Goal: Information Seeking & Learning: Check status

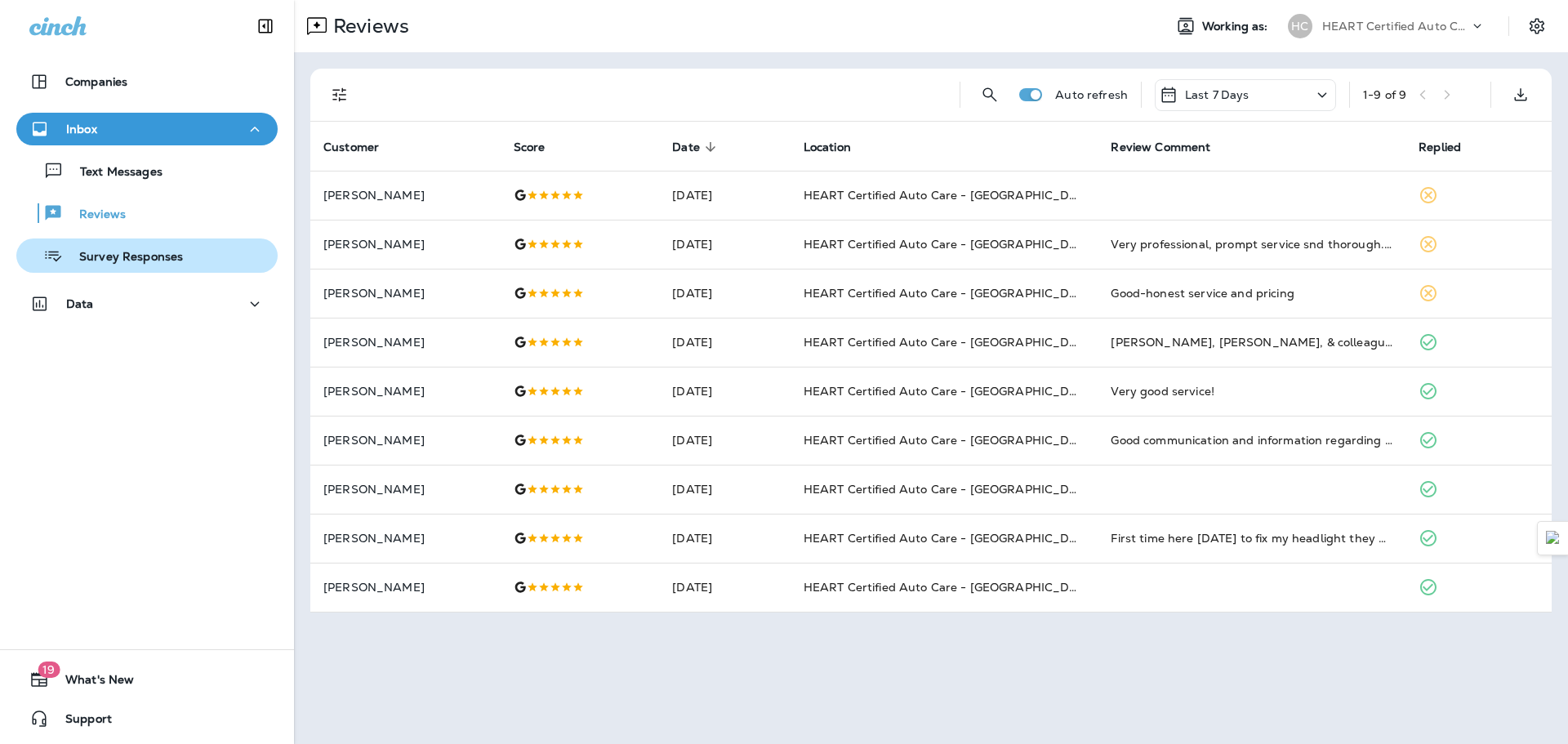
click at [145, 259] on p "Survey Responses" at bounding box center [123, 257] width 120 height 16
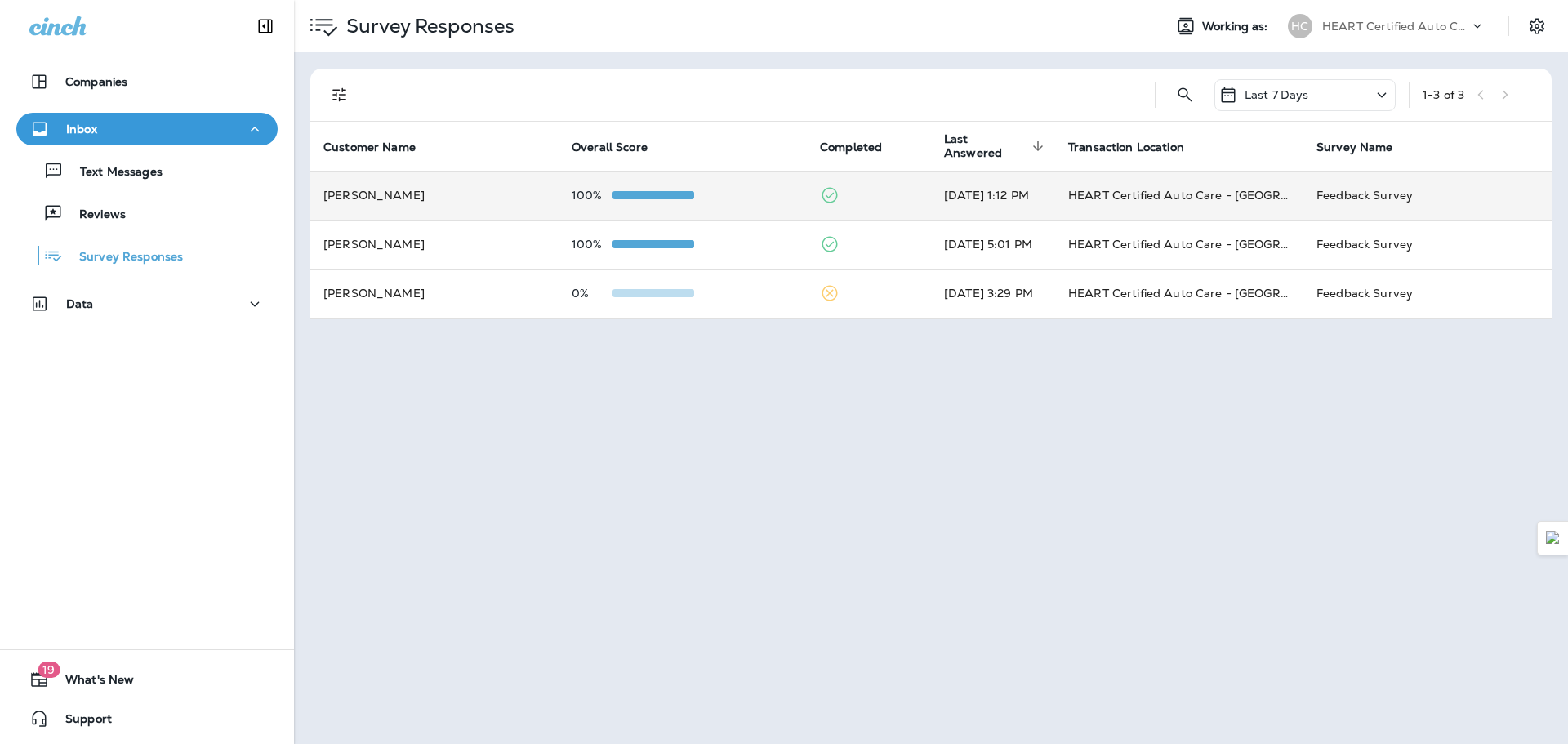
click at [451, 194] on td "[PERSON_NAME]" at bounding box center [434, 194] width 248 height 49
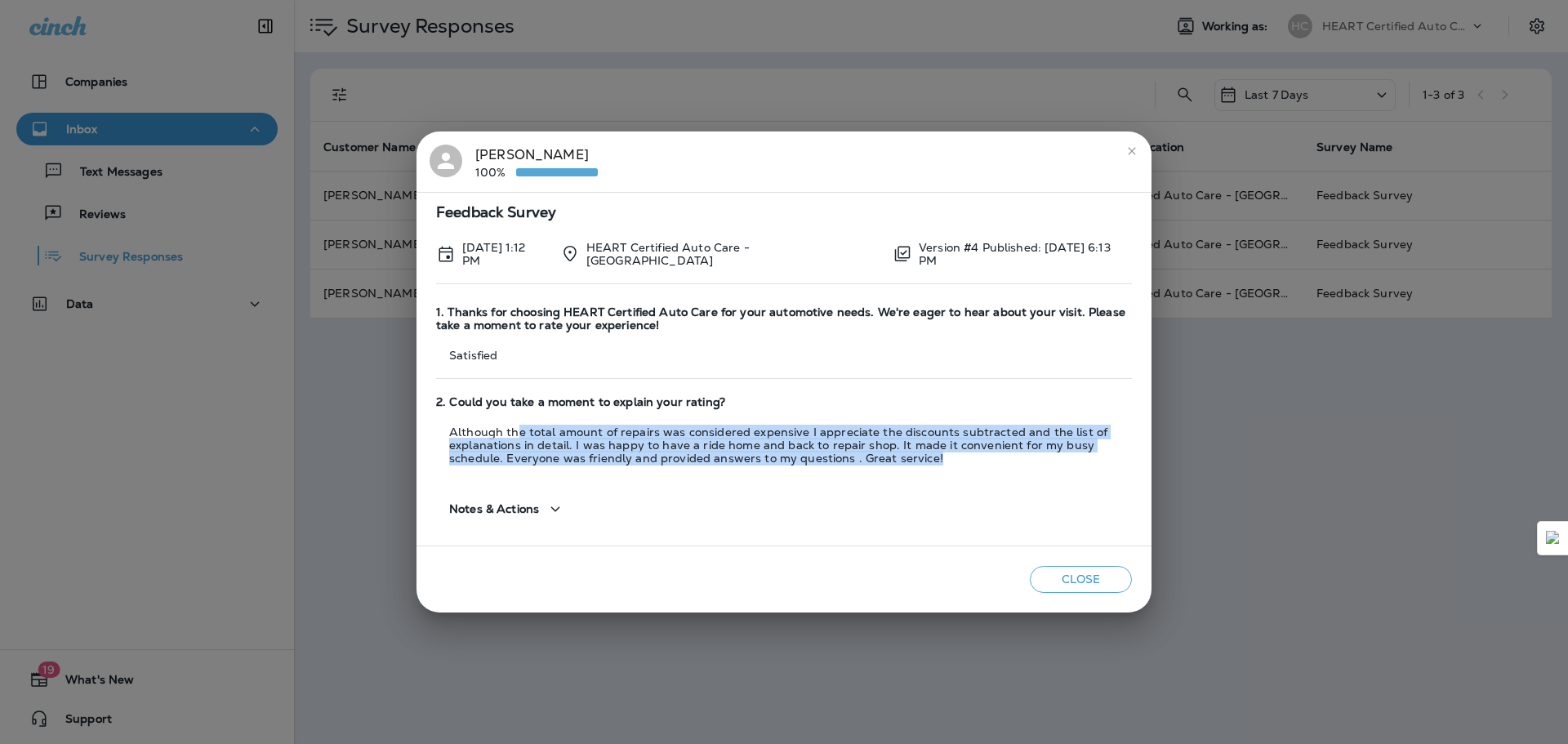
drag, startPoint x: 567, startPoint y: 429, endPoint x: 888, endPoint y: 452, distance: 321.8
click at [888, 452] on p "Although the total amount of repairs was considered expensive I appreciate the …" at bounding box center [784, 445] width 696 height 39
click at [891, 453] on p "Although the total amount of repairs was considered expensive I appreciate the …" at bounding box center [784, 445] width 696 height 39
drag, startPoint x: 880, startPoint y: 453, endPoint x: 780, endPoint y: 426, distance: 103.6
click at [780, 426] on p "Although the total amount of repairs was considered expensive I appreciate the …" at bounding box center [784, 445] width 696 height 39
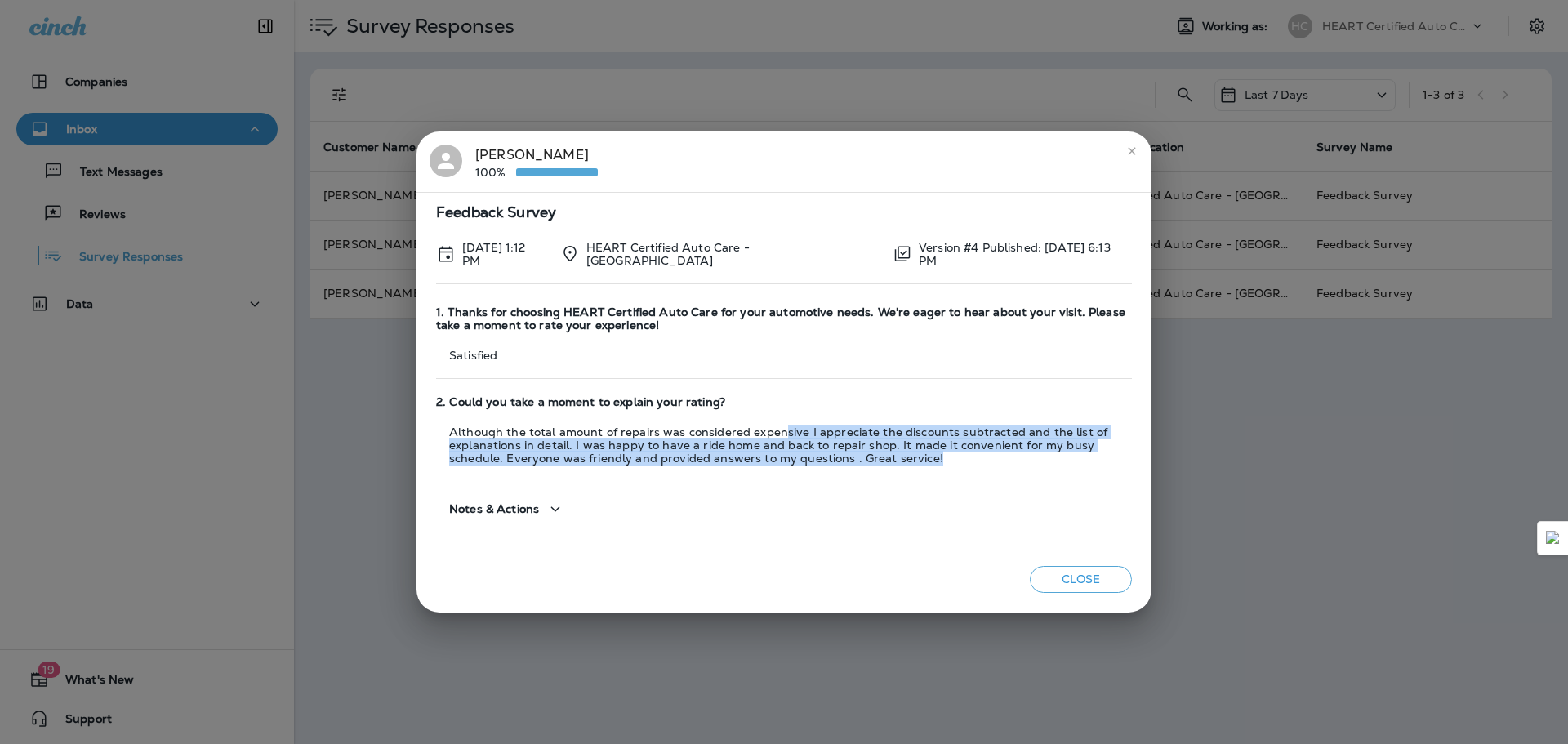
click at [780, 426] on p "Although the total amount of repairs was considered expensive I appreciate the …" at bounding box center [784, 445] width 696 height 39
drag, startPoint x: 786, startPoint y: 427, endPoint x: 929, endPoint y: 458, distance: 146.3
click at [929, 458] on p "Although the total amount of repairs was considered expensive I appreciate the …" at bounding box center [784, 445] width 696 height 39
drag, startPoint x: 904, startPoint y: 454, endPoint x: 726, endPoint y: 432, distance: 179.4
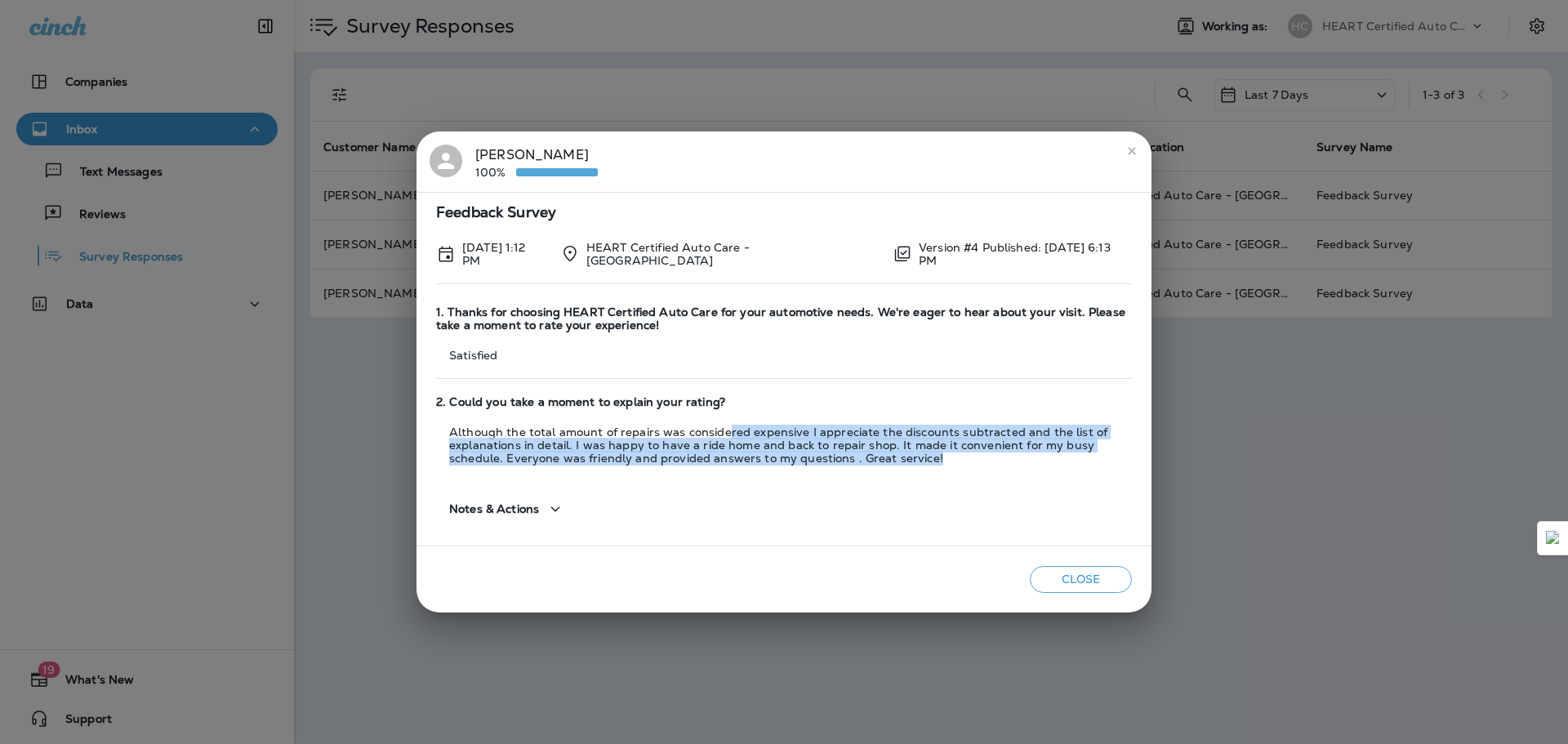
click at [726, 432] on p "Although the total amount of repairs was considered expensive I appreciate the …" at bounding box center [784, 445] width 696 height 39
drag, startPoint x: 708, startPoint y: 438, endPoint x: 901, endPoint y: 454, distance: 193.7
click at [901, 454] on p "Although the total amount of repairs was considered expensive I appreciate the …" at bounding box center [784, 445] width 696 height 39
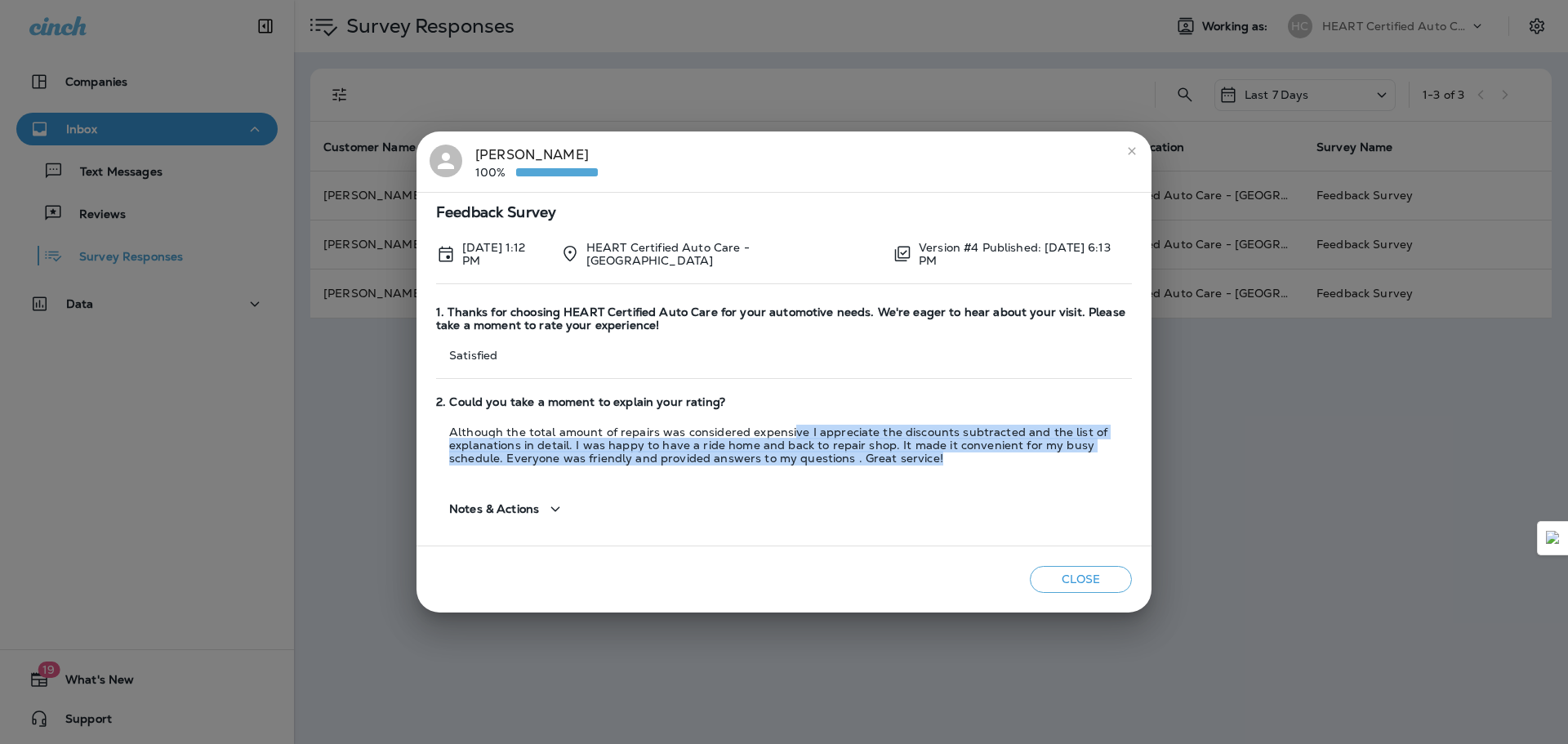
drag, startPoint x: 870, startPoint y: 447, endPoint x: 787, endPoint y: 430, distance: 84.7
click at [787, 430] on p "Although the total amount of repairs was considered expensive I appreciate the …" at bounding box center [784, 445] width 696 height 39
drag, startPoint x: 787, startPoint y: 430, endPoint x: 901, endPoint y: 454, distance: 116.5
click at [901, 454] on p "Although the total amount of repairs was considered expensive I appreciate the …" at bounding box center [784, 445] width 696 height 39
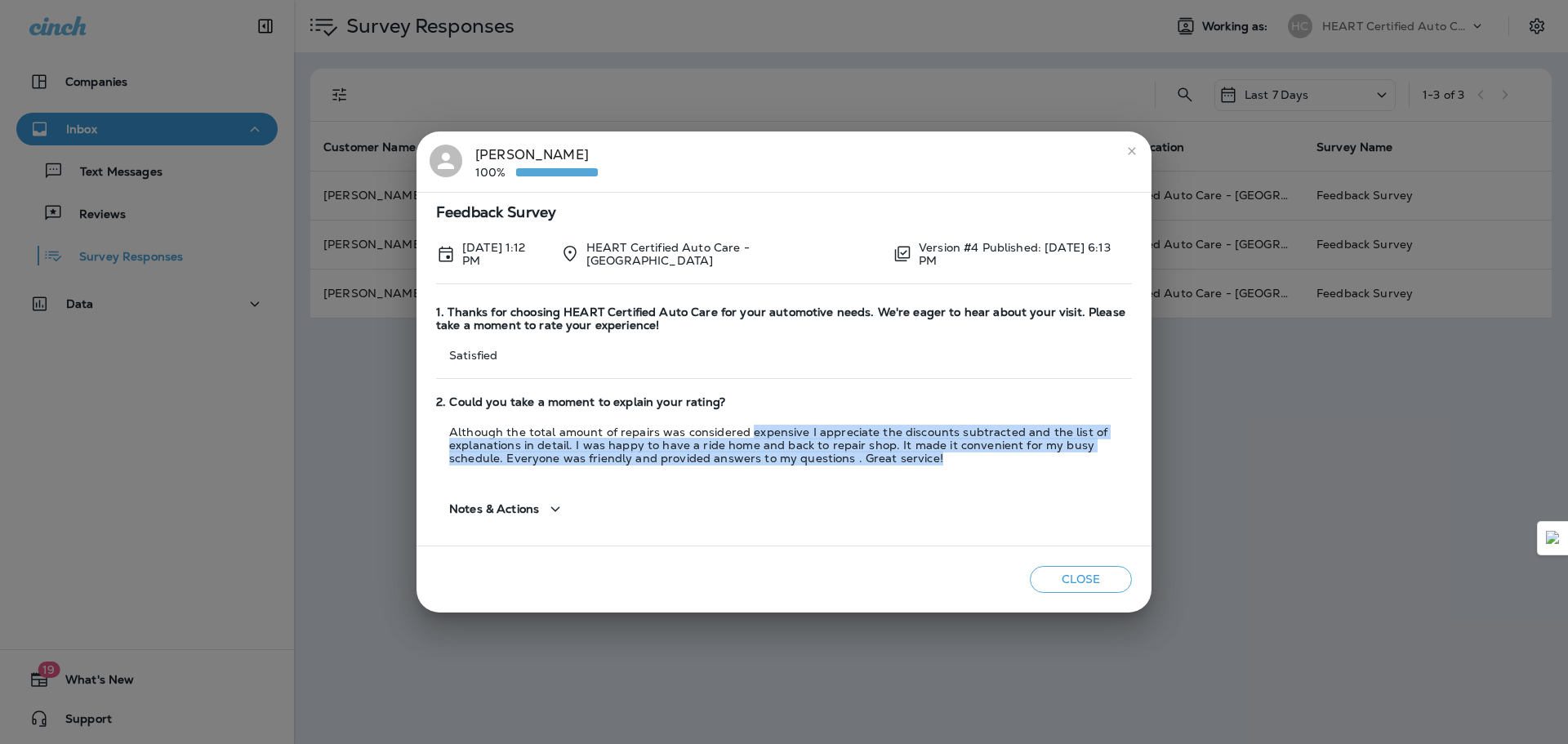
click at [901, 454] on p "Although the total amount of repairs was considered expensive I appreciate the …" at bounding box center [784, 445] width 696 height 39
drag, startPoint x: 894, startPoint y: 454, endPoint x: 735, endPoint y: 435, distance: 160.1
click at [734, 435] on p "Although the total amount of repairs was considered expensive I appreciate the …" at bounding box center [784, 445] width 696 height 39
click at [735, 435] on p "Although the total amount of repairs was considered expensive I appreciate the …" at bounding box center [784, 445] width 696 height 39
click at [1125, 152] on icon "close" at bounding box center [1131, 151] width 13 height 13
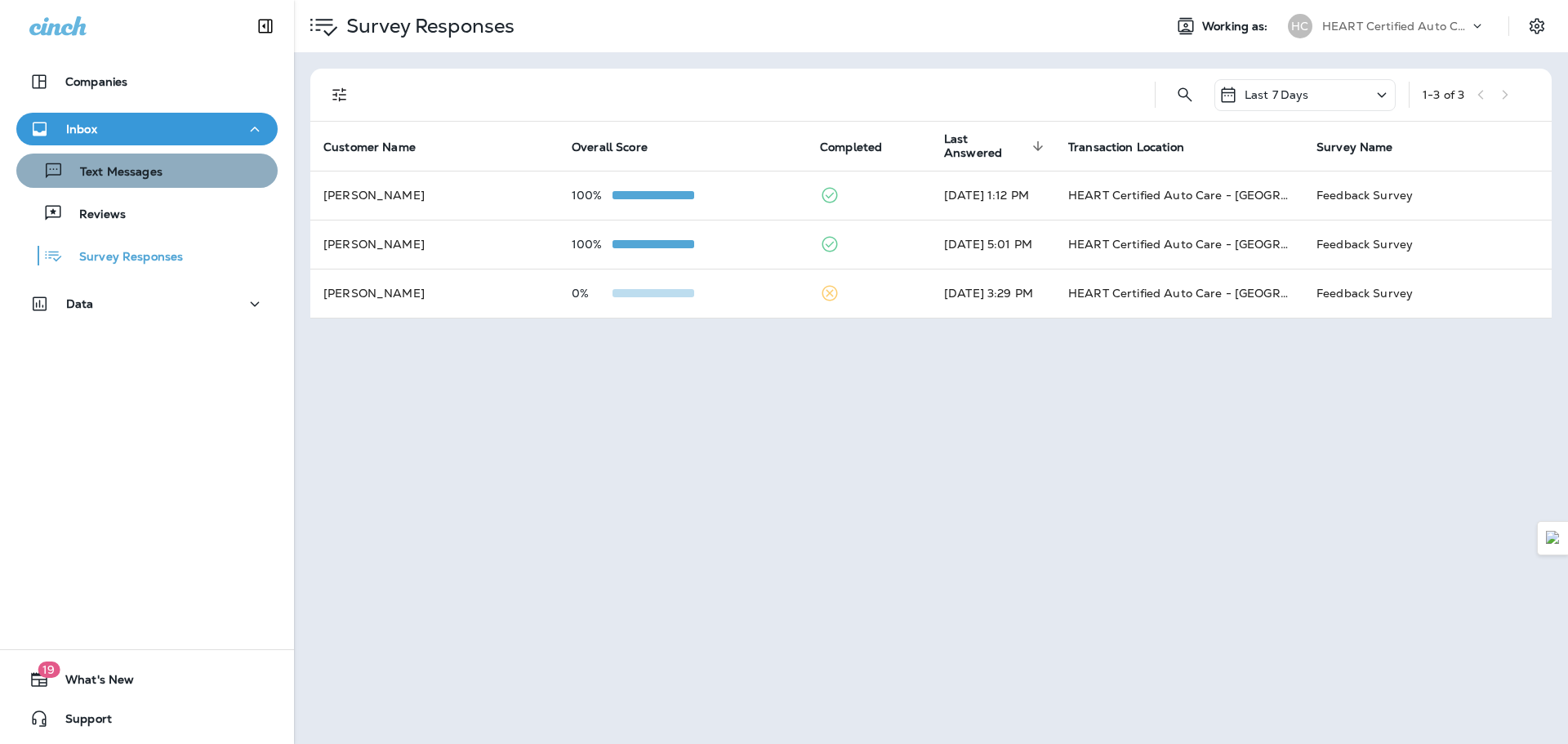
click at [150, 154] on button "Text Messages" at bounding box center [147, 170] width 261 height 34
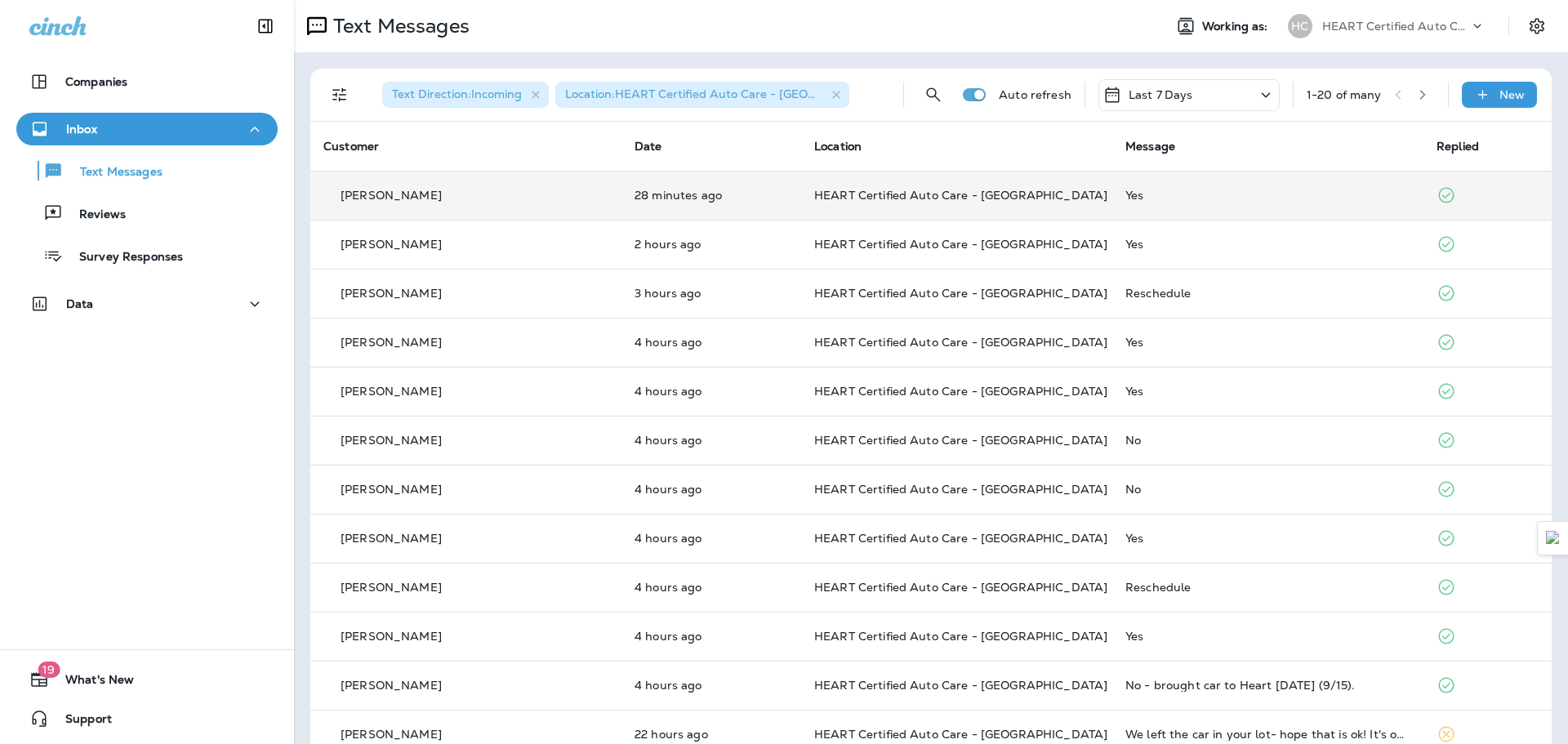
click at [887, 188] on span "HEART Certified Auto Care - [GEOGRAPHIC_DATA]" at bounding box center [960, 195] width 293 height 15
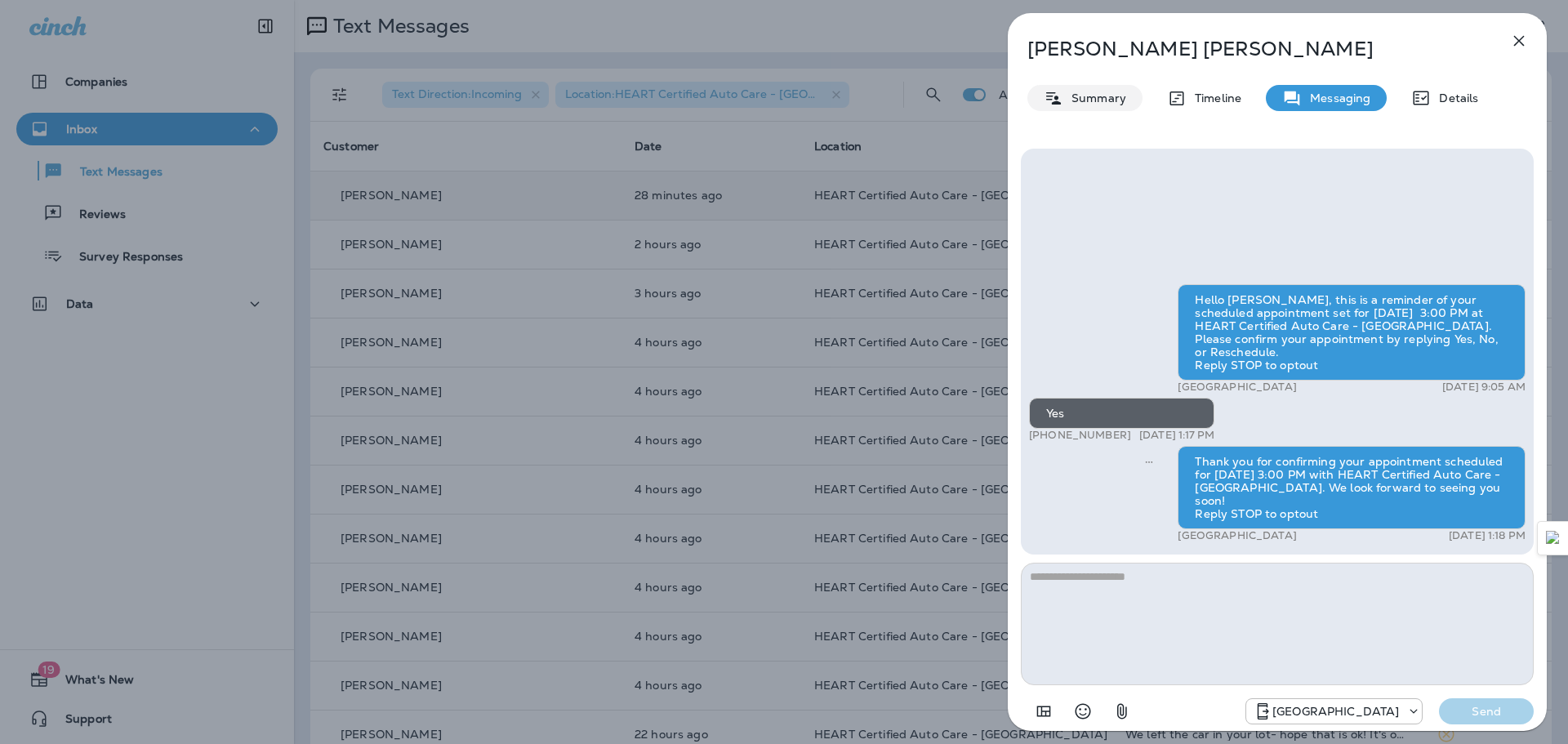
click at [1104, 100] on p "Summary" at bounding box center [1094, 98] width 63 height 13
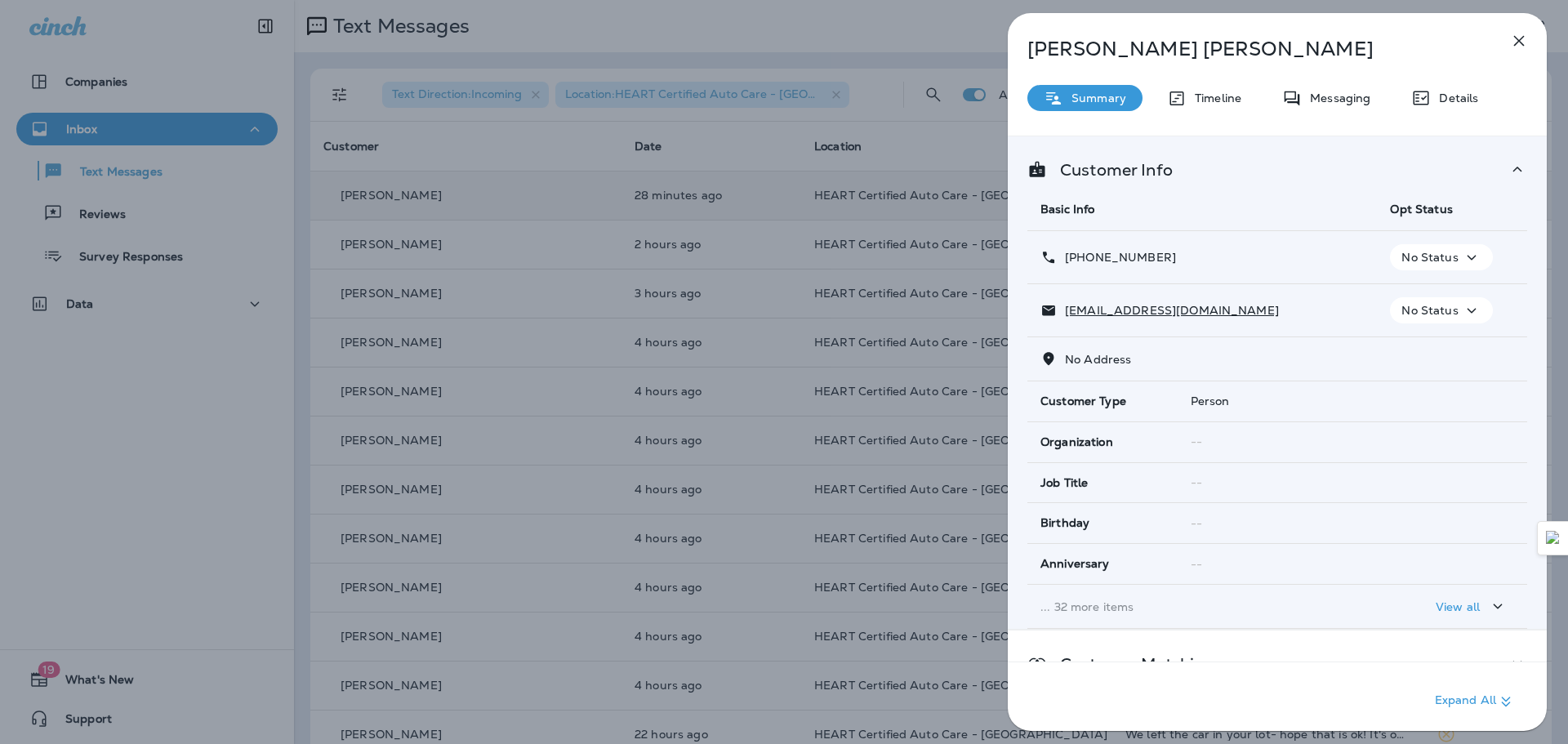
click at [1516, 49] on icon "button" at bounding box center [1518, 41] width 19 height 19
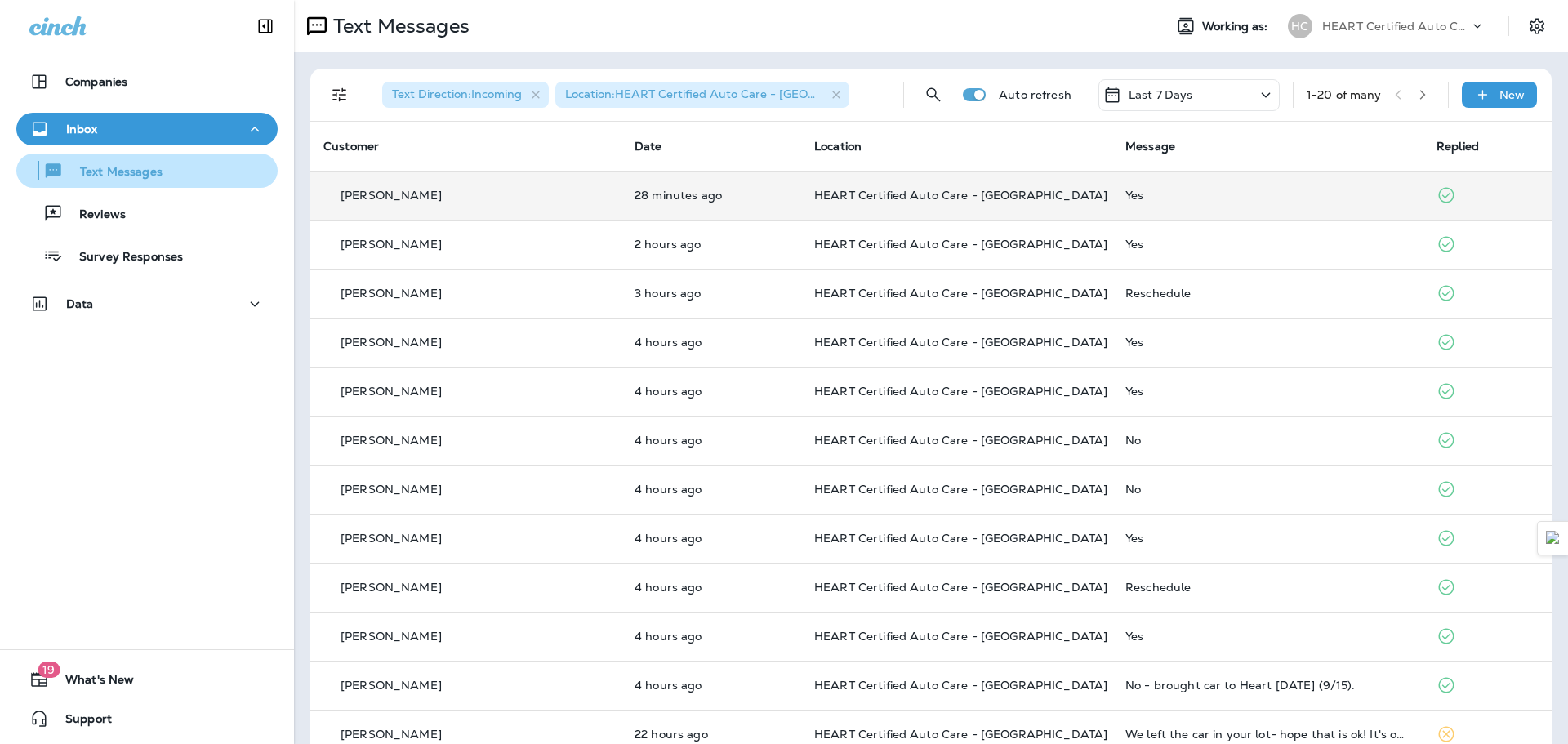
click at [138, 158] on div "Text Messages" at bounding box center [93, 170] width 140 height 24
click at [168, 185] on button "Text Messages" at bounding box center [147, 170] width 261 height 34
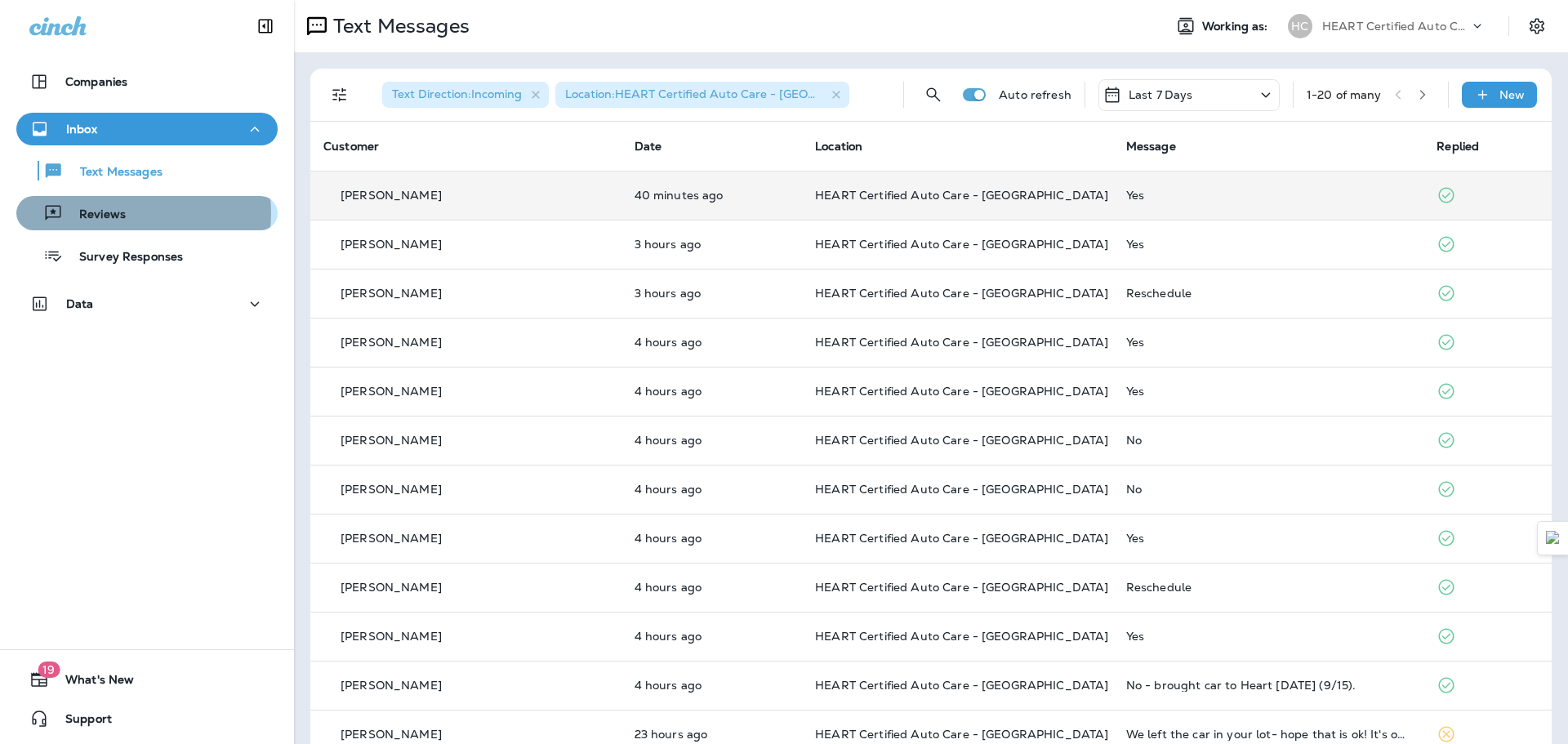
click at [134, 213] on div "Reviews" at bounding box center [147, 213] width 248 height 24
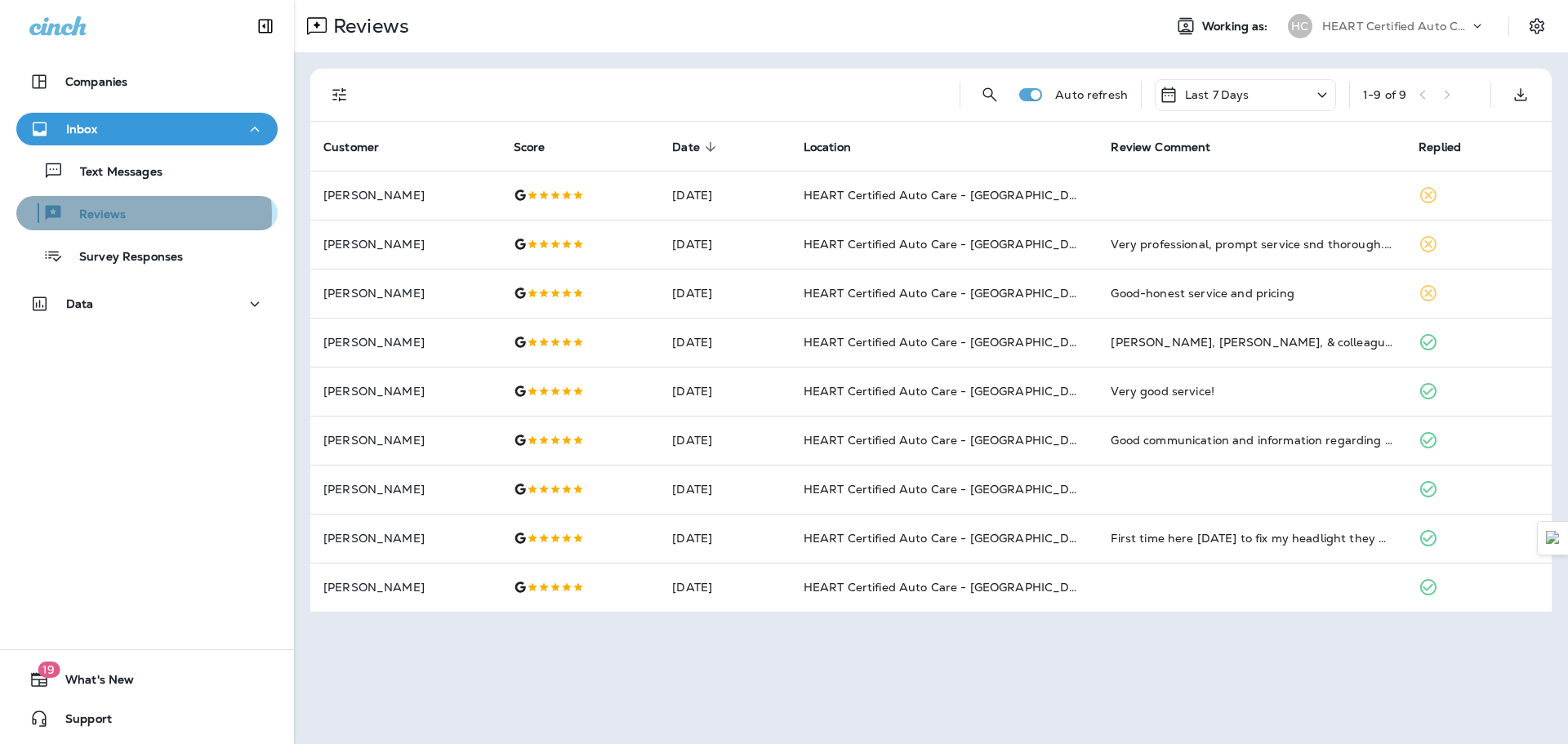
click at [139, 215] on div "Reviews" at bounding box center [147, 213] width 248 height 24
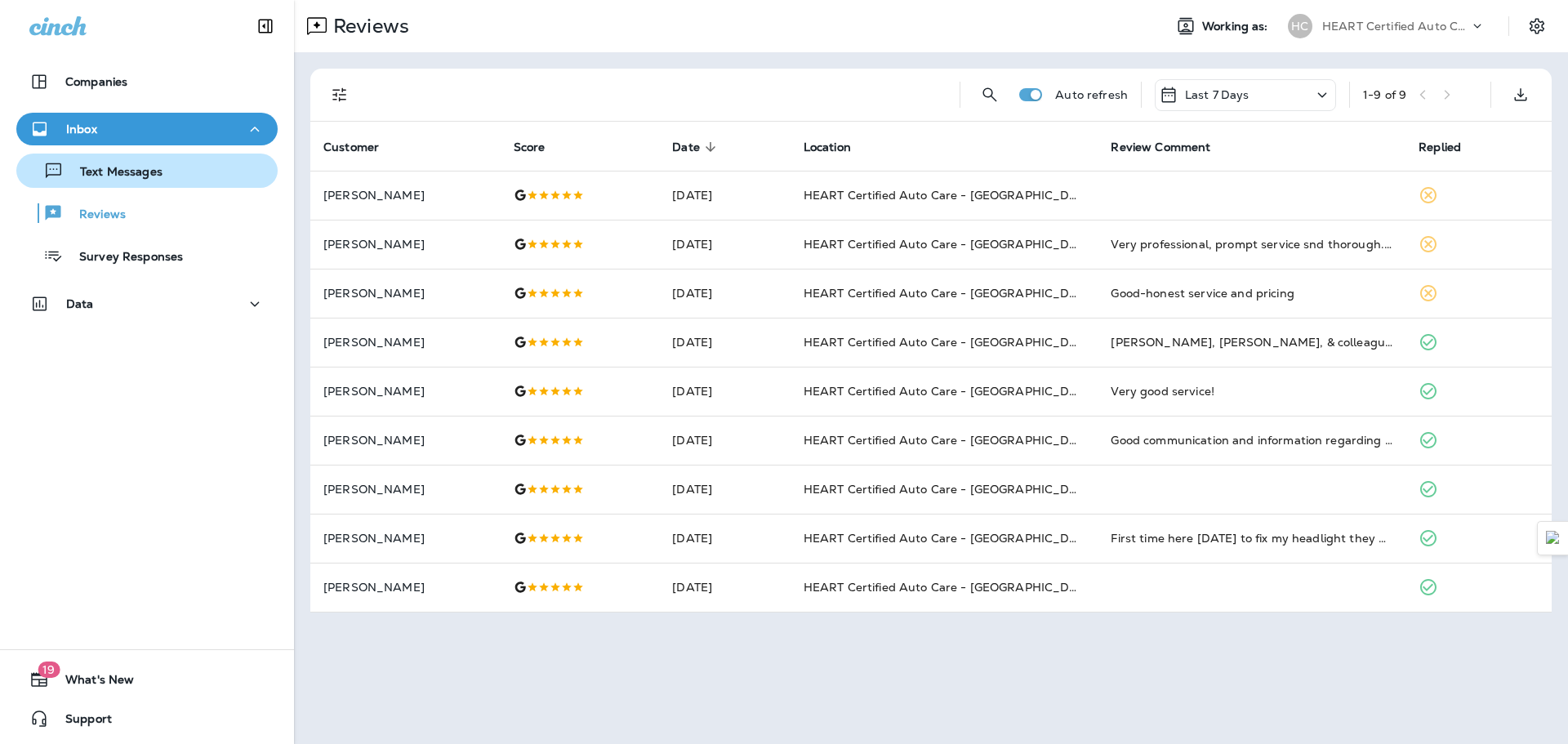
click at [146, 178] on p "Text Messages" at bounding box center [113, 172] width 99 height 16
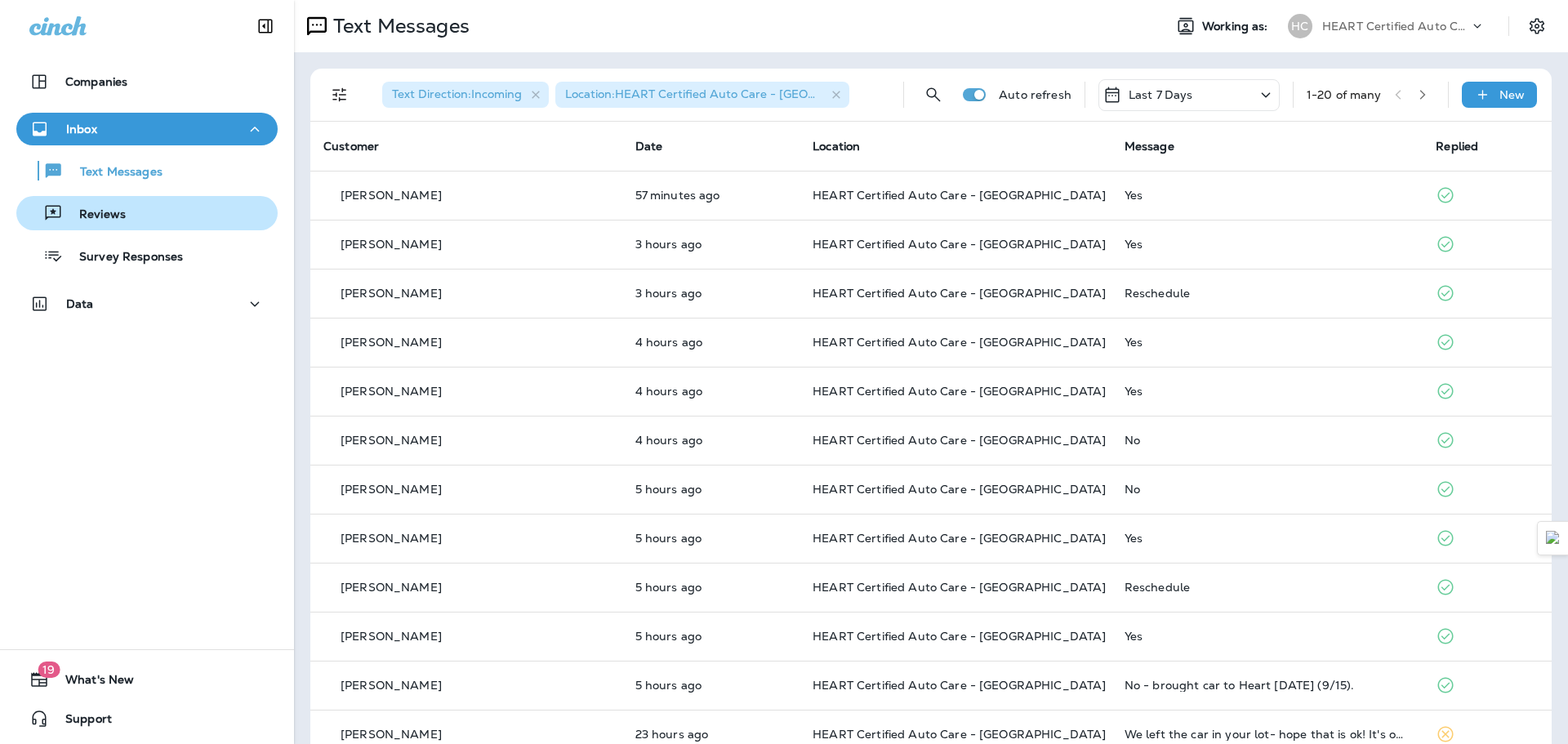
click at [131, 219] on div "Reviews" at bounding box center [147, 213] width 248 height 24
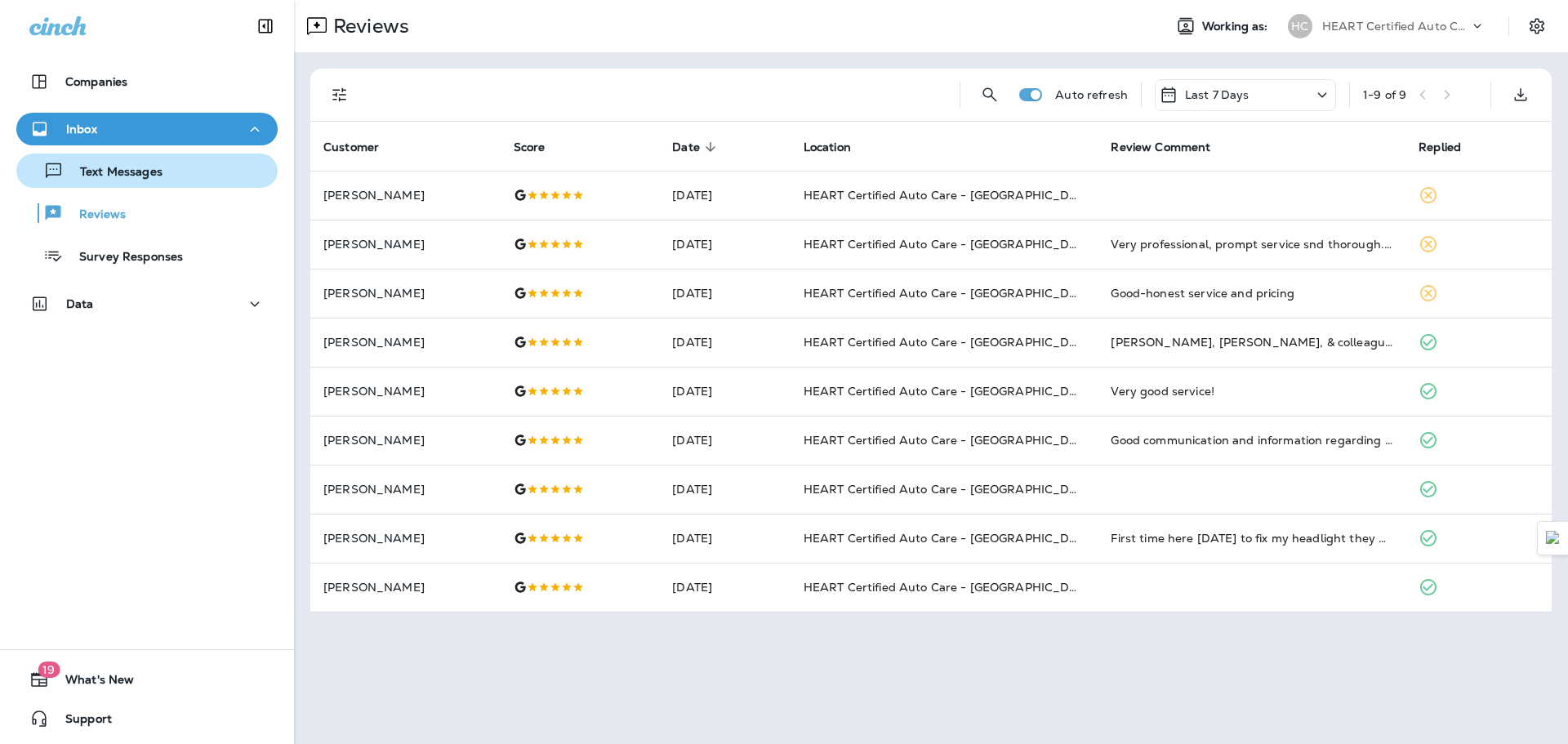
click at [104, 170] on p "Text Messages" at bounding box center [113, 172] width 99 height 16
